Goal: Task Accomplishment & Management: Use online tool/utility

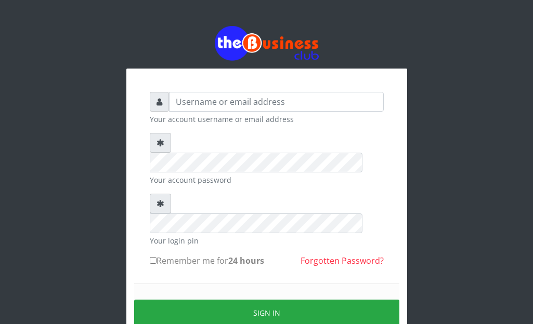
click at [191, 104] on input "text" at bounding box center [276, 102] width 215 height 20
type input "Malamsidi3030"
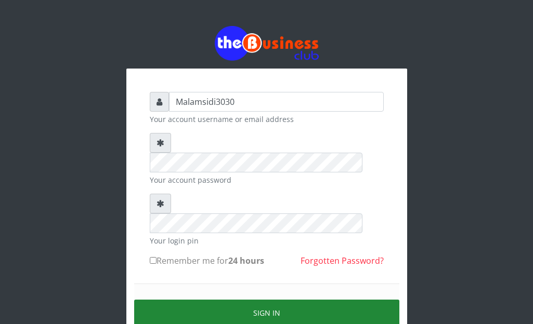
click at [222, 300] on button "Sign in" at bounding box center [266, 313] width 265 height 27
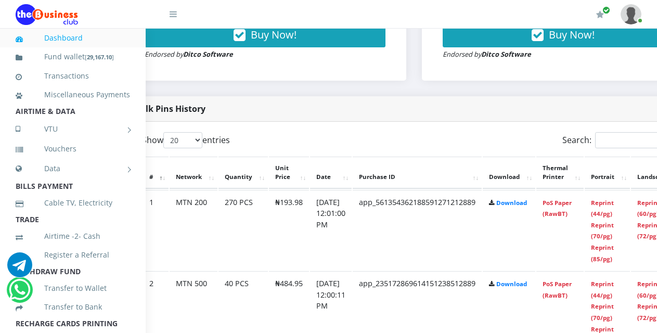
scroll to position [468, 65]
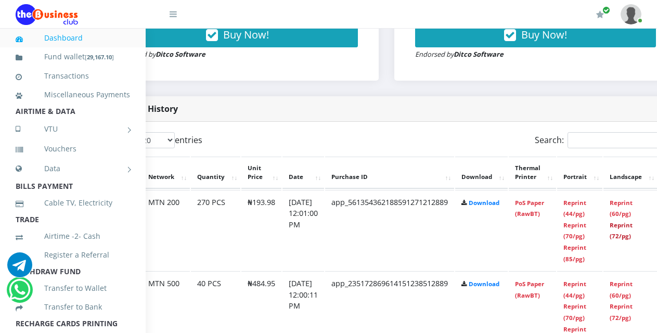
click at [632, 229] on link "Reprint (72/pg)" at bounding box center [620, 230] width 23 height 19
click at [584, 229] on link "Reprint (70/pg)" at bounding box center [574, 230] width 23 height 19
click at [583, 248] on link "Reprint (85/pg)" at bounding box center [574, 252] width 23 height 19
click at [630, 204] on link "Reprint (60/pg)" at bounding box center [620, 208] width 23 height 19
